Goal: Book appointment/travel/reservation

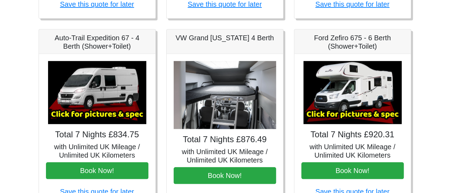
scroll to position [280, 0]
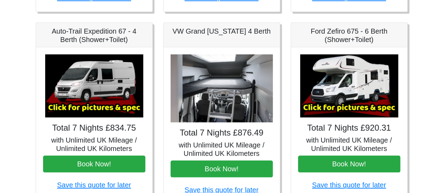
click at [113, 103] on img at bounding box center [94, 85] width 98 height 63
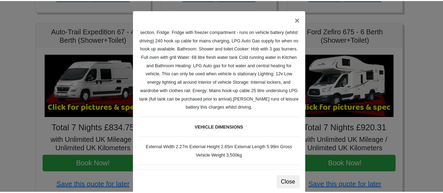
scroll to position [0, 0]
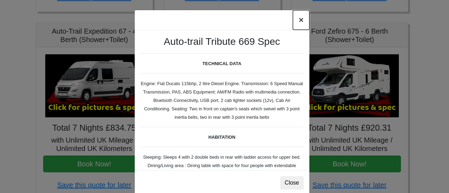
click at [300, 22] on button "×" at bounding box center [301, 20] width 16 height 20
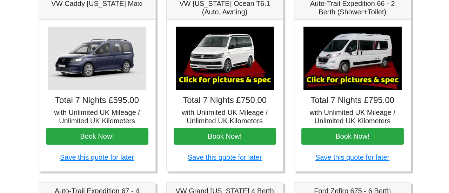
scroll to position [105, 0]
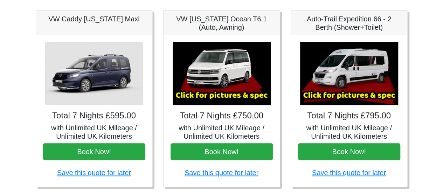
click at [344, 93] on img at bounding box center [349, 73] width 98 height 63
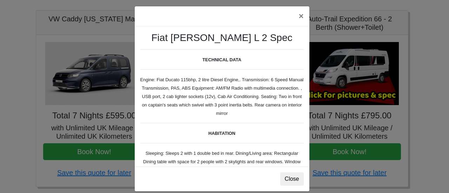
scroll to position [0, 0]
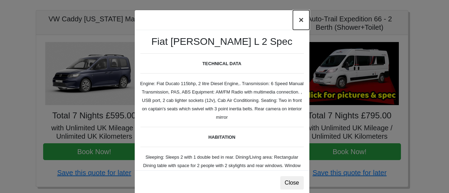
click at [298, 19] on button "×" at bounding box center [301, 20] width 16 height 20
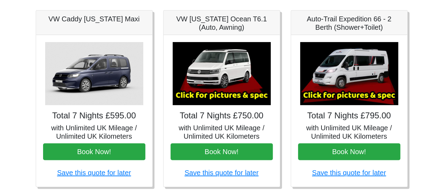
click at [344, 83] on img at bounding box center [349, 73] width 98 height 63
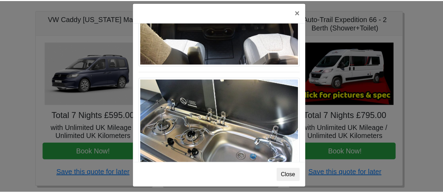
scroll to position [11, 0]
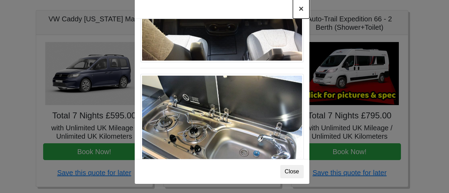
click at [297, 9] on button "×" at bounding box center [301, 9] width 16 height 20
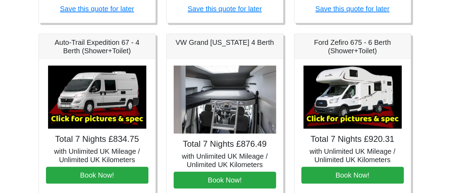
scroll to position [280, 0]
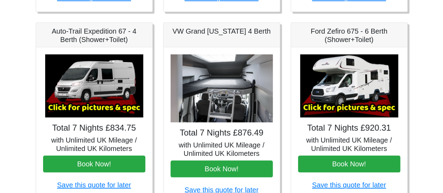
click at [351, 82] on img at bounding box center [349, 85] width 98 height 63
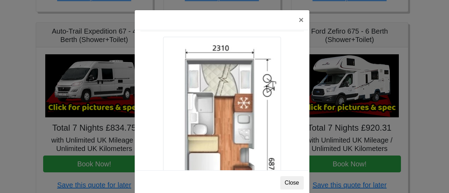
scroll to position [1233, 0]
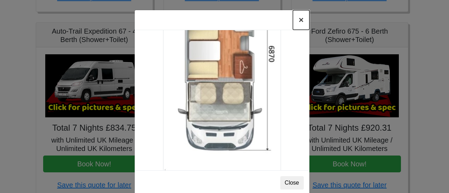
click at [297, 22] on button "×" at bounding box center [301, 20] width 16 height 20
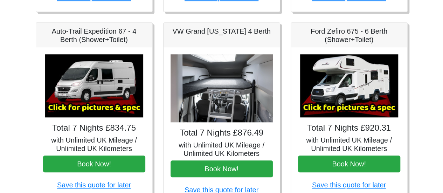
click at [79, 74] on img at bounding box center [94, 85] width 98 height 63
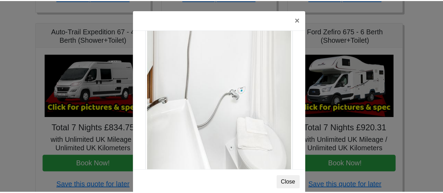
scroll to position [947, 0]
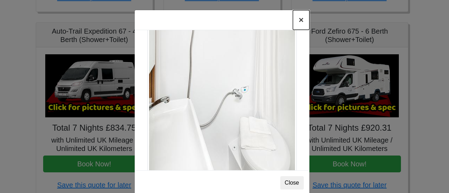
click at [297, 18] on button "×" at bounding box center [301, 20] width 16 height 20
